Goal: Entertainment & Leisure: Browse casually

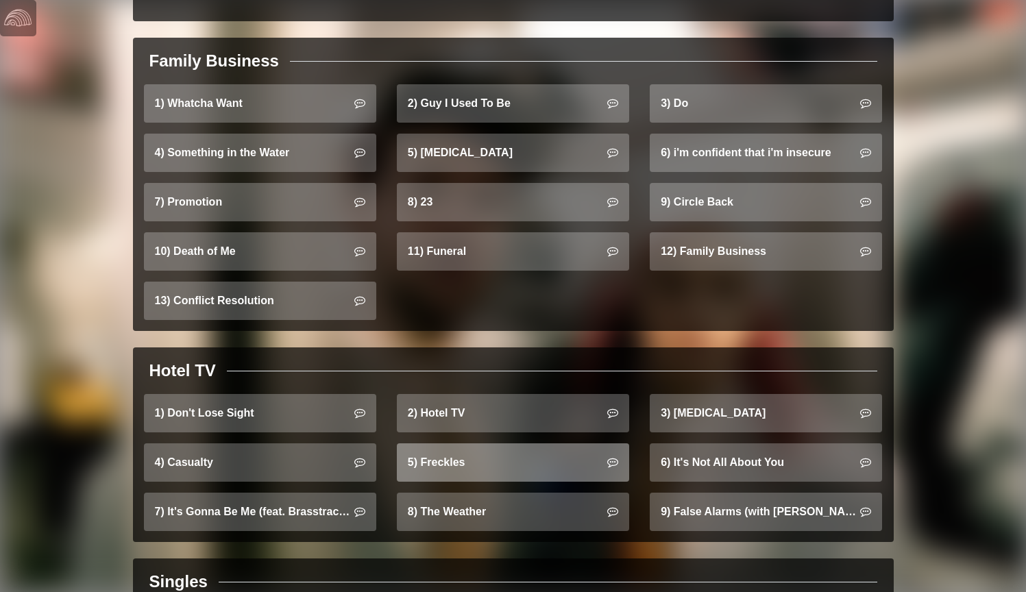
scroll to position [836, 0]
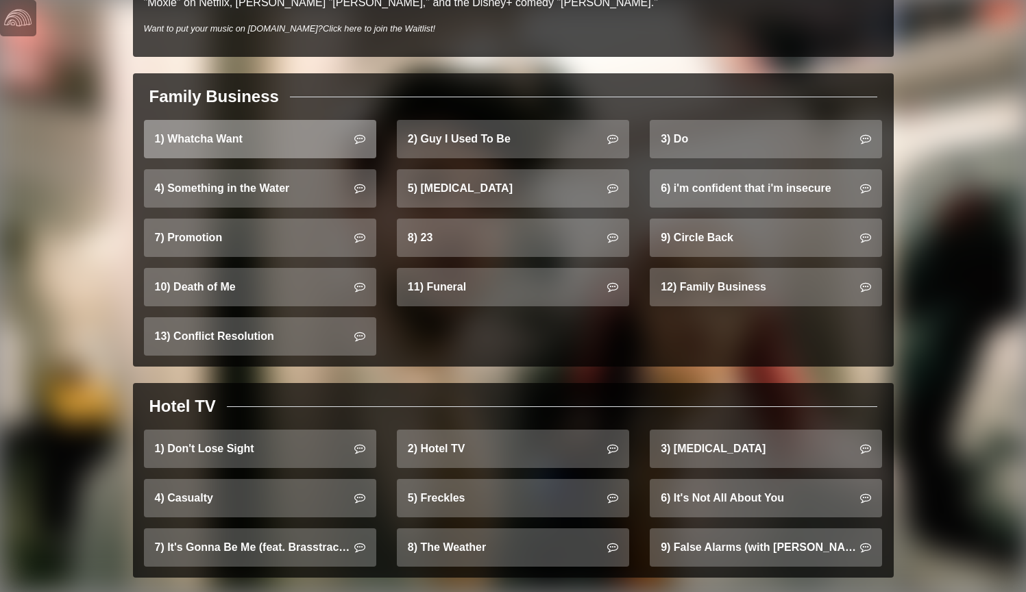
click at [294, 120] on link "1) Whatcha Want" at bounding box center [260, 139] width 232 height 38
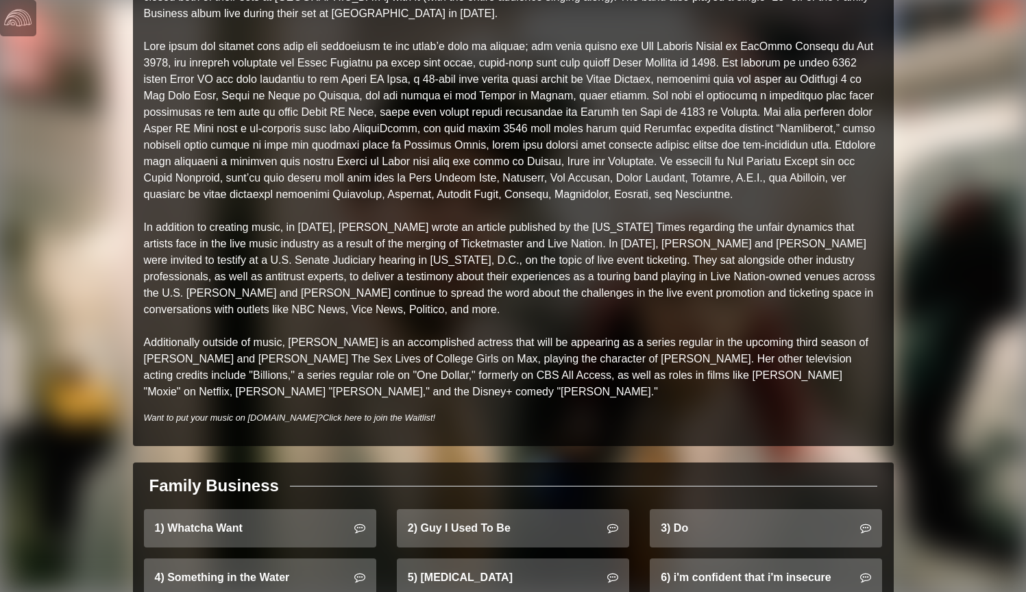
scroll to position [465, 0]
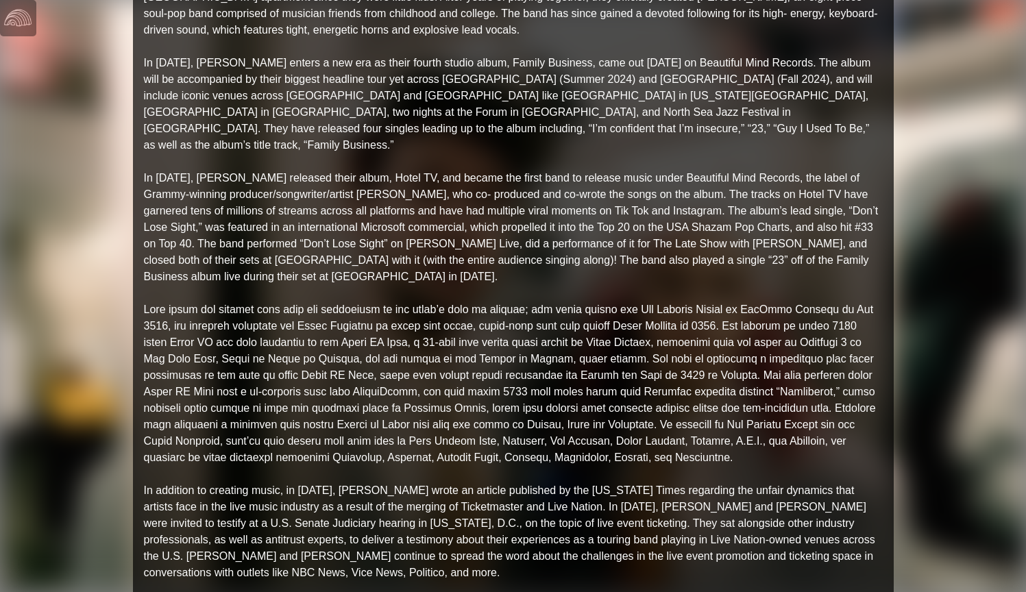
scroll to position [57, 0]
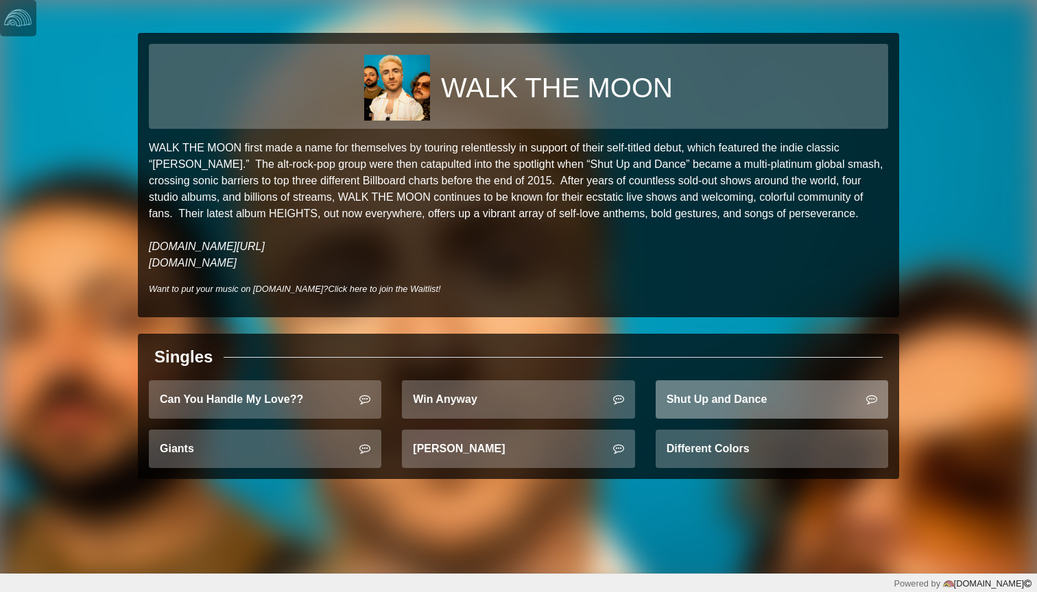
click at [714, 408] on link "Shut Up and Dance" at bounding box center [771, 400] width 232 height 38
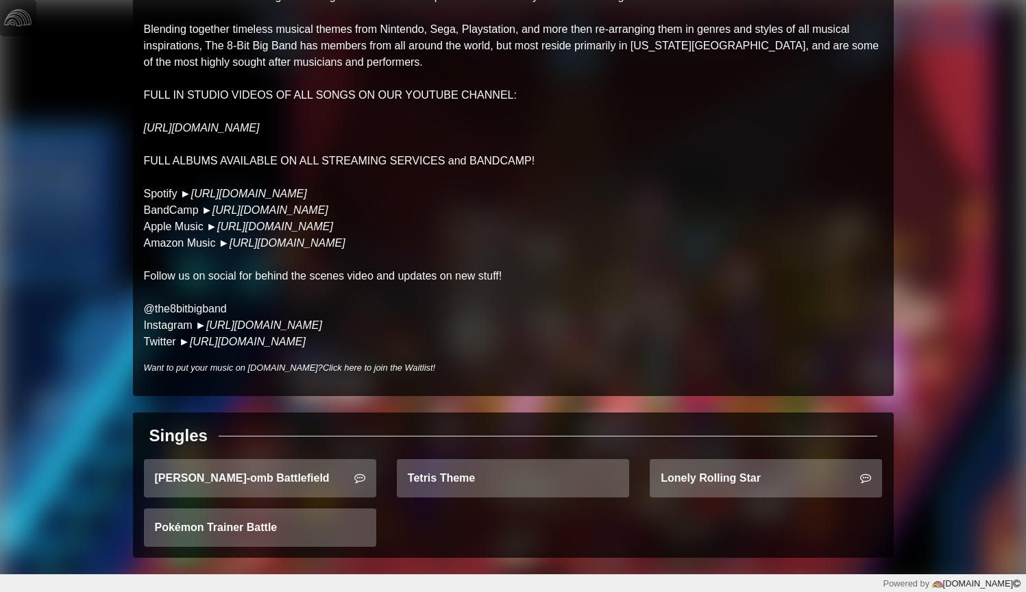
scroll to position [151, 0]
